Goal: Task Accomplishment & Management: Complete application form

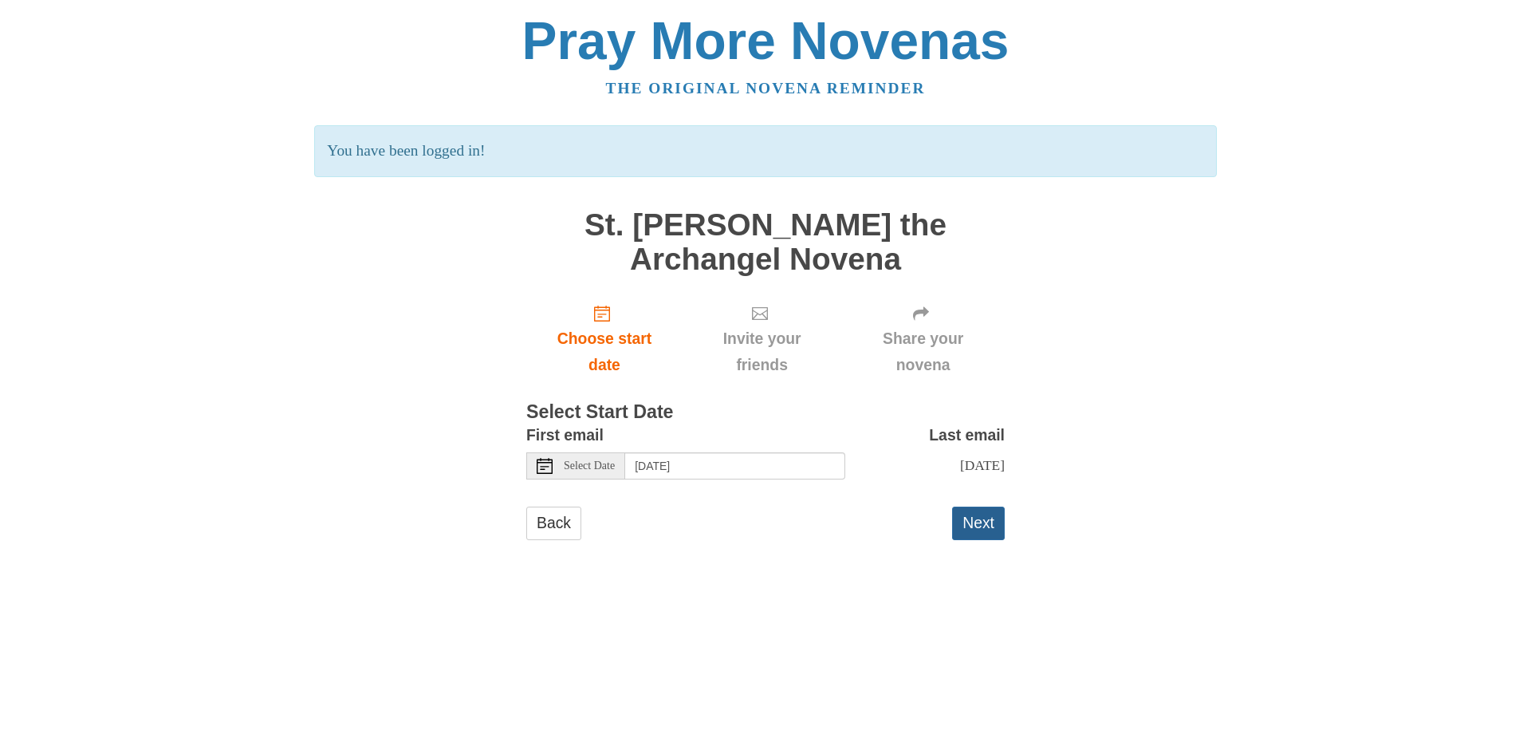
click at [992, 514] on button "Next" at bounding box center [978, 522] width 53 height 33
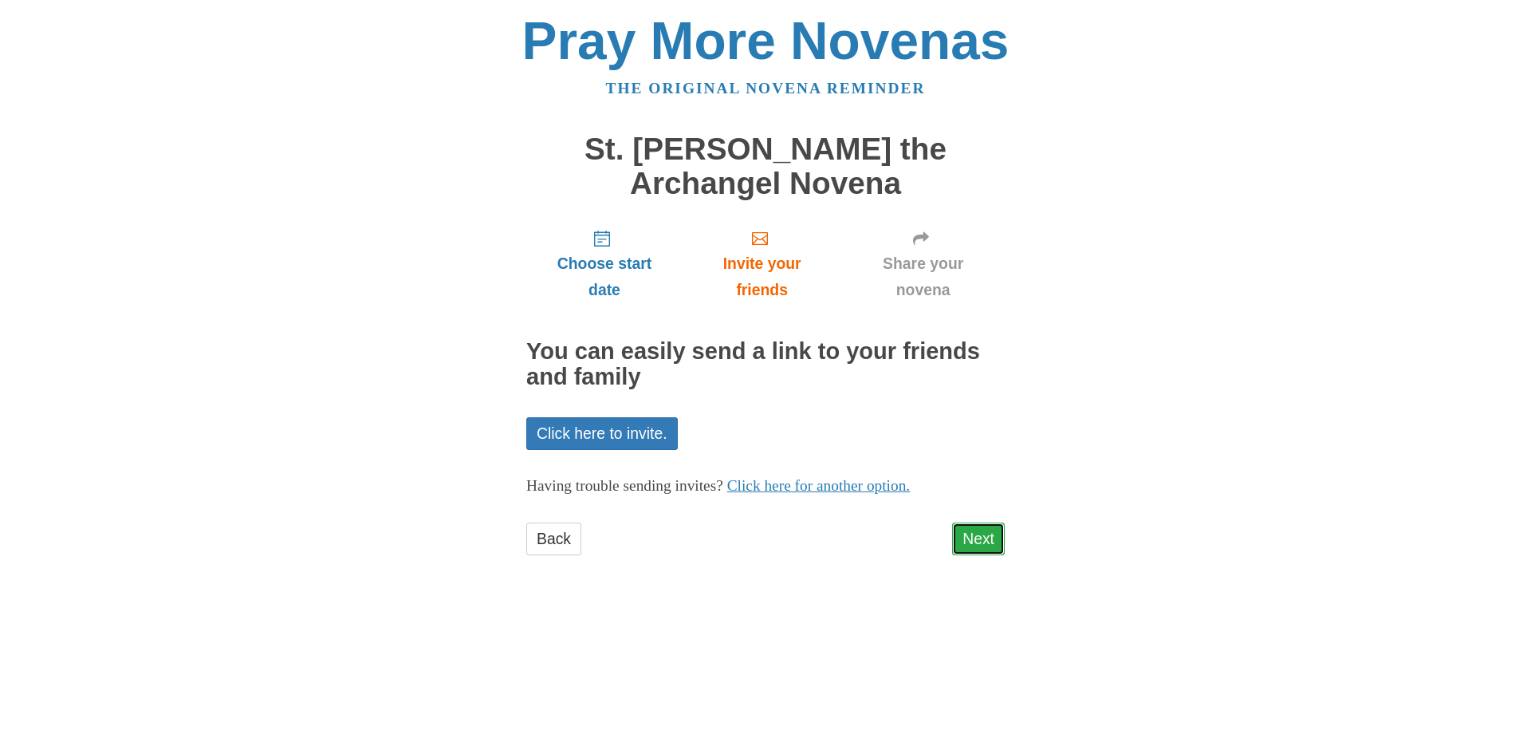
click at [980, 545] on link "Next" at bounding box center [978, 538] width 53 height 33
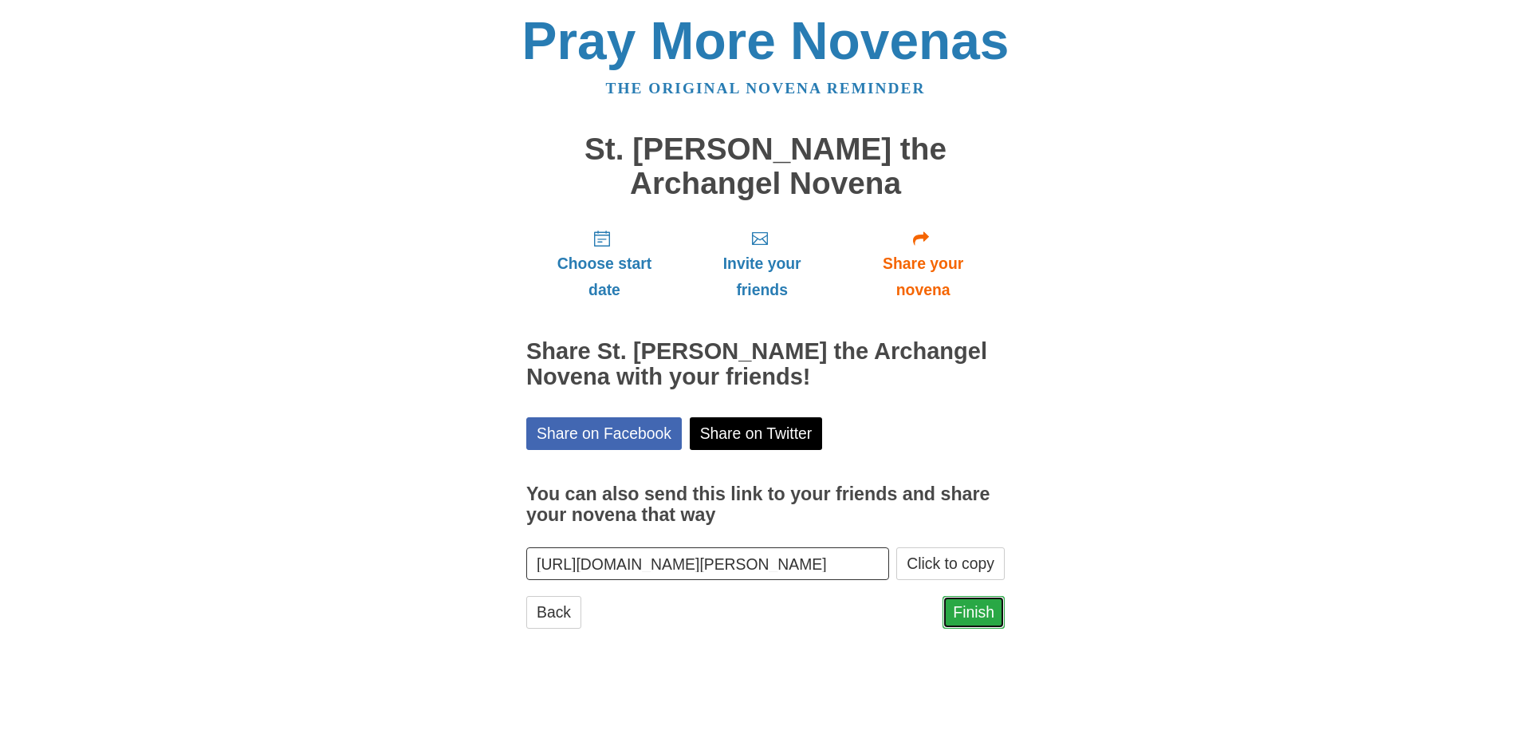
click at [970, 621] on link "Finish" at bounding box center [974, 612] width 62 height 33
